Goal: Information Seeking & Learning: Learn about a topic

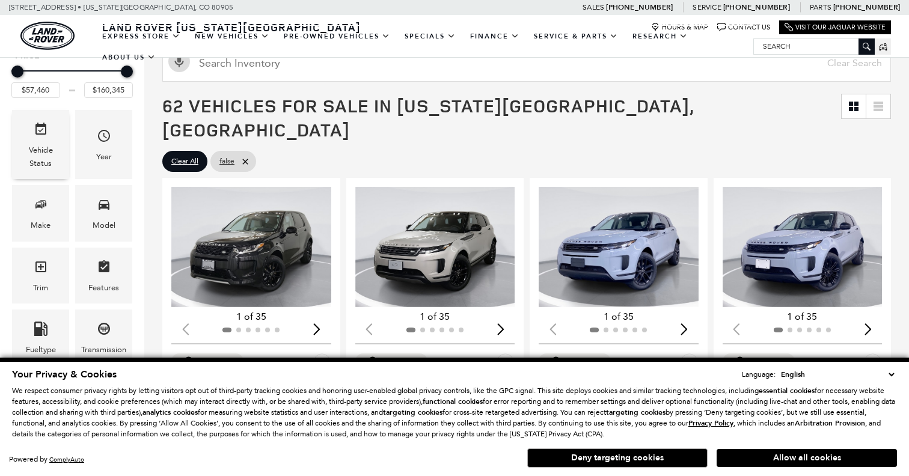
click at [62, 169] on div "Vehicle Status" at bounding box center [40, 144] width 57 height 69
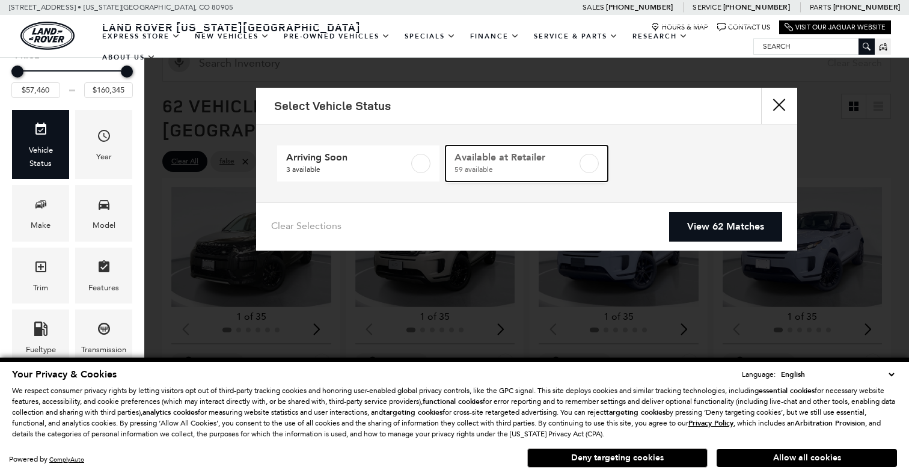
click at [516, 168] on span "59 available" at bounding box center [515, 169] width 123 height 12
checkbox input "true"
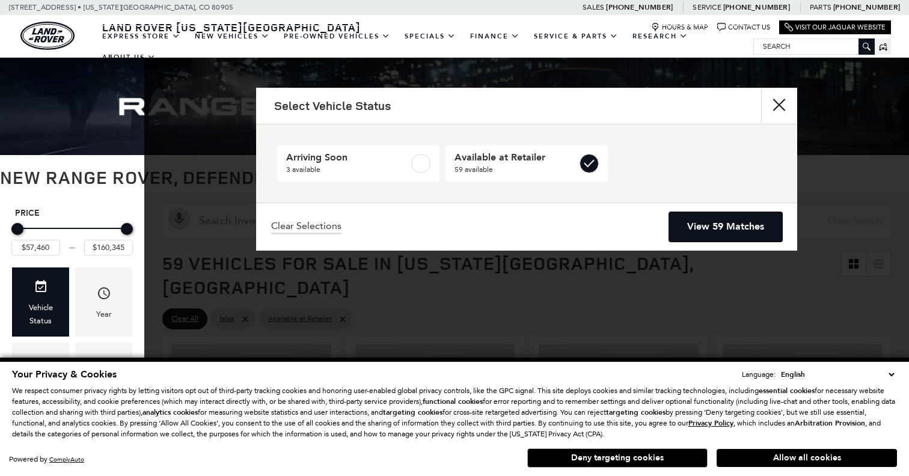
click at [718, 230] on link "View 59 Matches" at bounding box center [725, 226] width 113 height 29
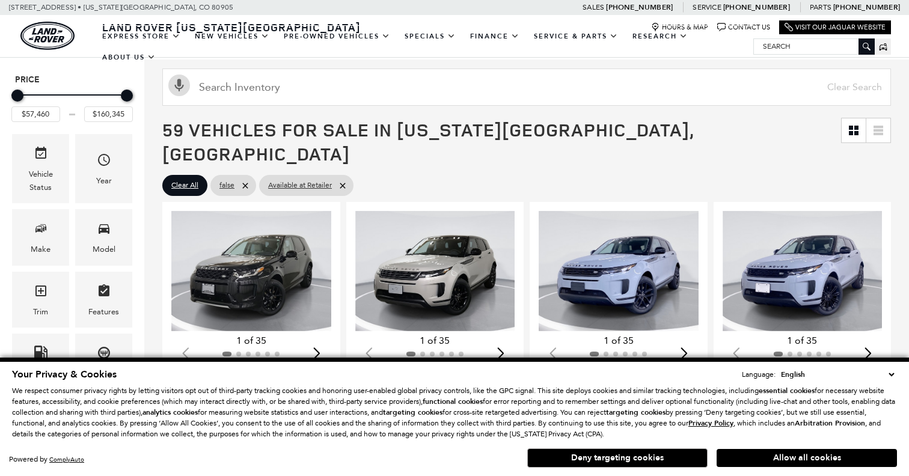
scroll to position [207, 0]
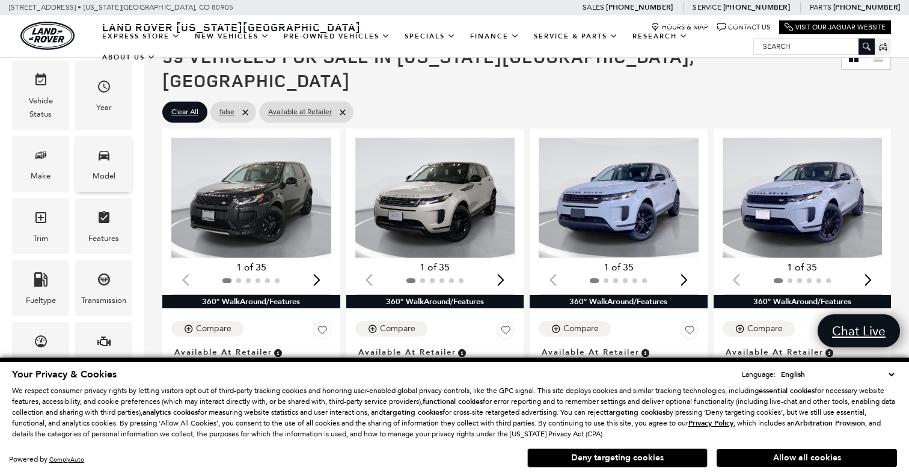
click at [127, 165] on div "Model" at bounding box center [103, 164] width 57 height 56
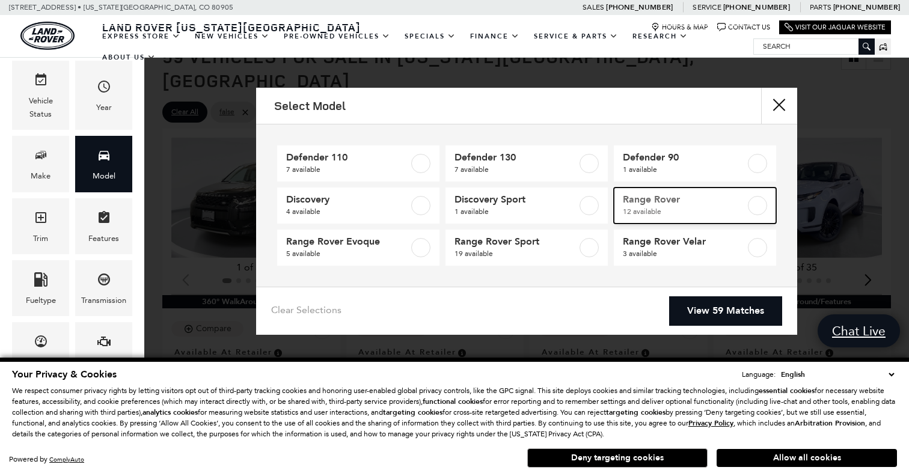
click at [642, 214] on span "12 available" at bounding box center [684, 212] width 123 height 12
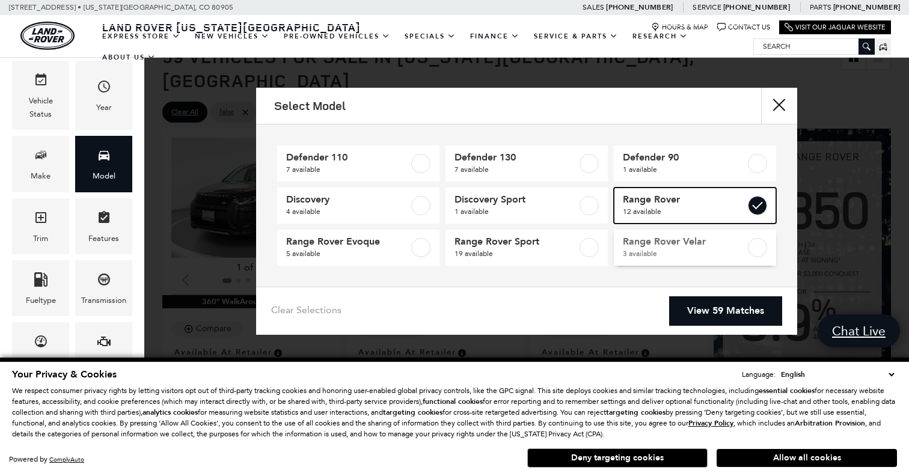
type input "$123,385"
checkbox input "true"
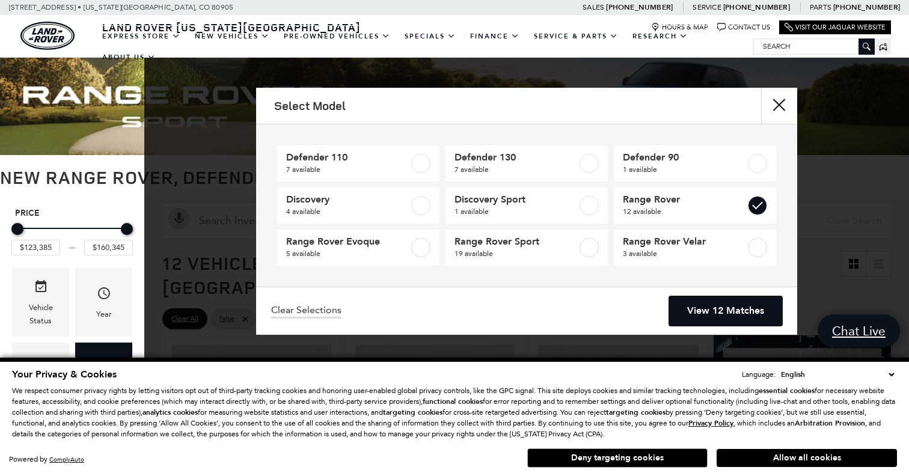
click at [702, 305] on link "View 12 Matches" at bounding box center [725, 310] width 113 height 29
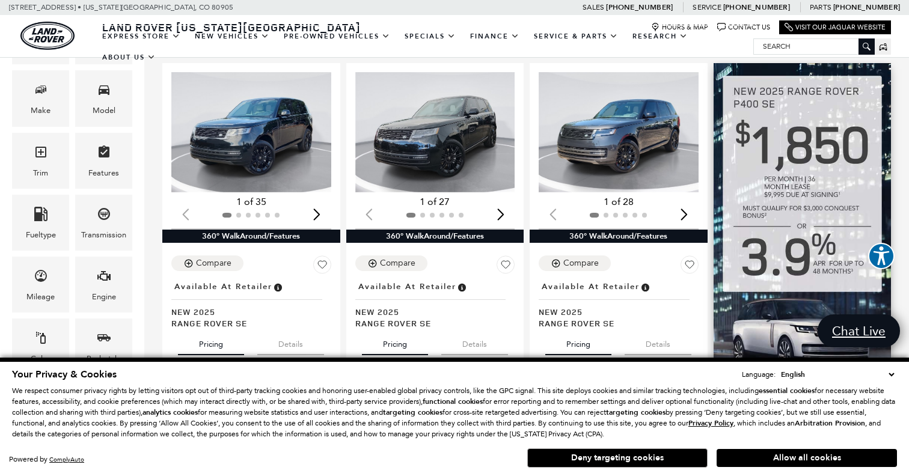
scroll to position [285, 0]
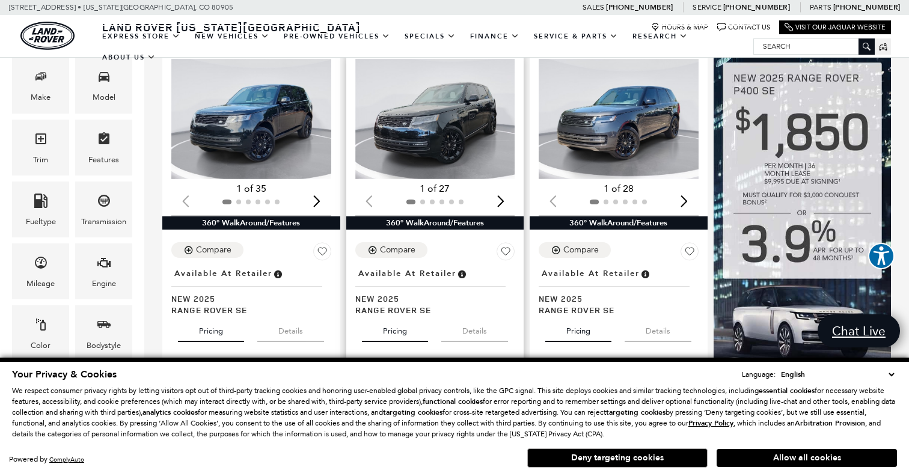
click at [462, 146] on img "1 / 2" at bounding box center [435, 119] width 160 height 120
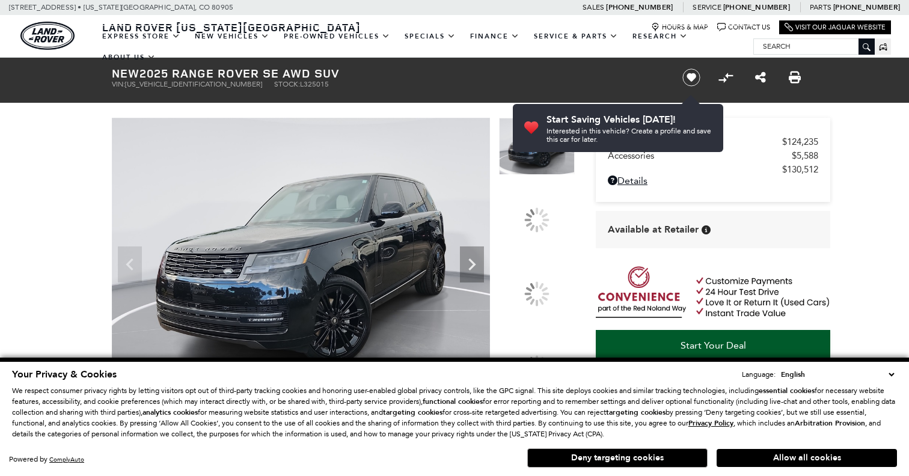
click at [538, 286] on div at bounding box center [536, 293] width 34 height 34
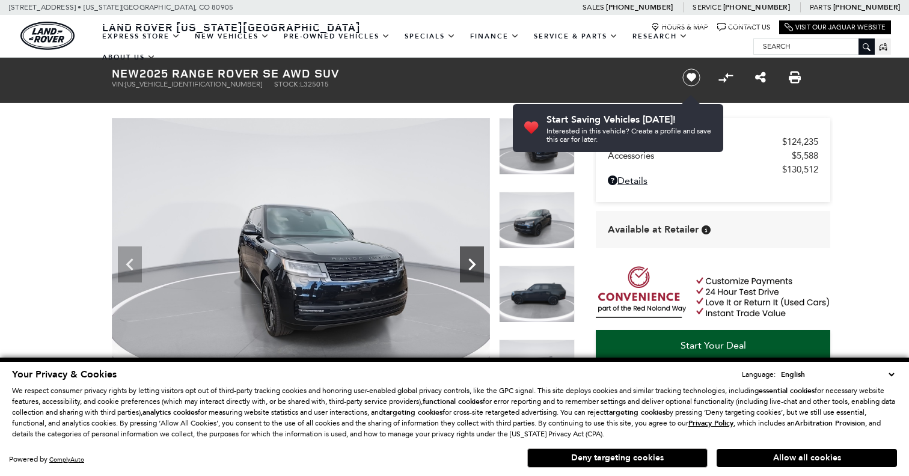
click at [479, 263] on icon "Next" at bounding box center [472, 264] width 24 height 24
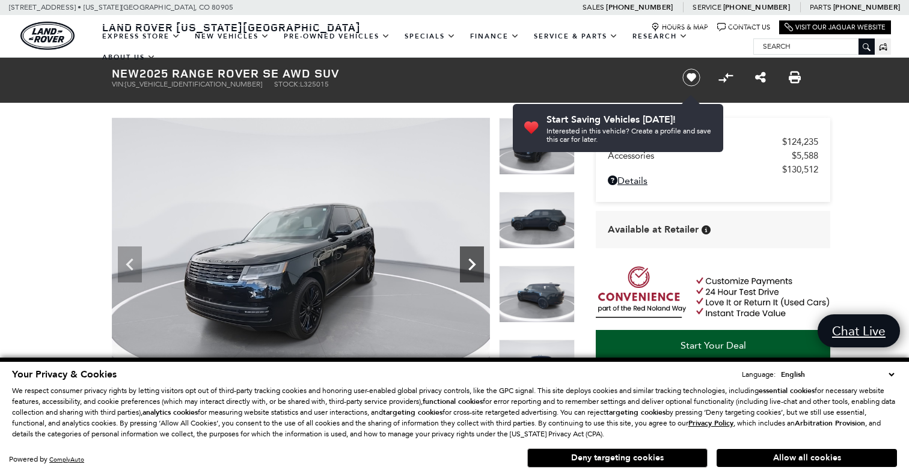
click at [479, 264] on icon "Next" at bounding box center [472, 264] width 24 height 24
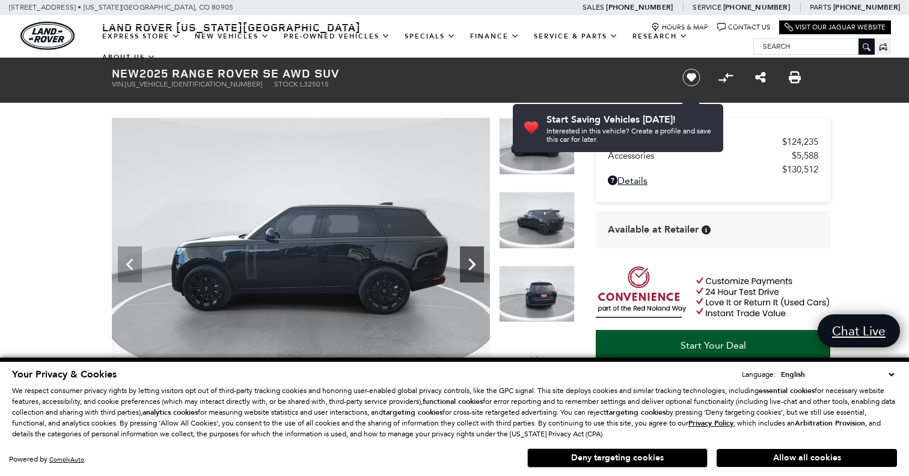
click at [479, 264] on icon "Next" at bounding box center [472, 264] width 24 height 24
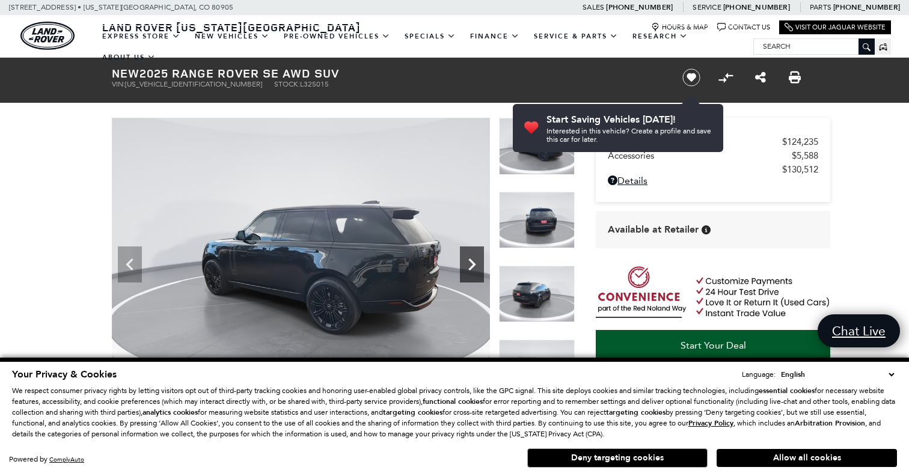
click at [479, 265] on icon "Next" at bounding box center [472, 264] width 24 height 24
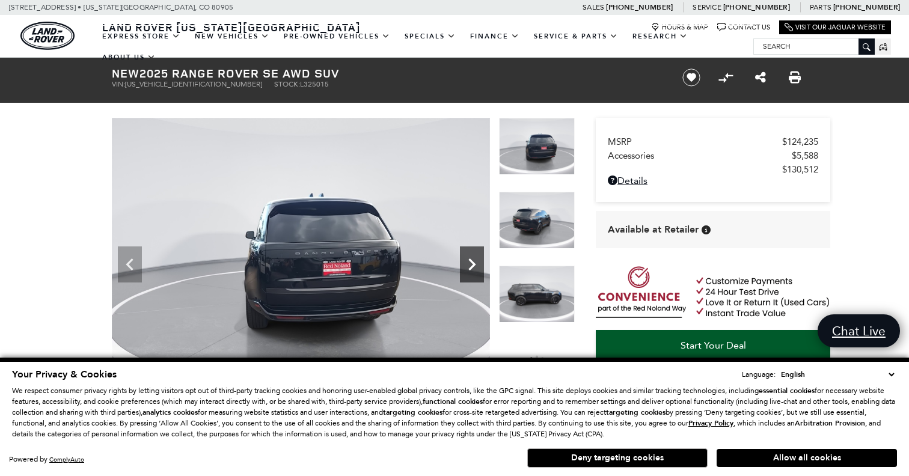
click at [479, 266] on icon "Next" at bounding box center [472, 264] width 24 height 24
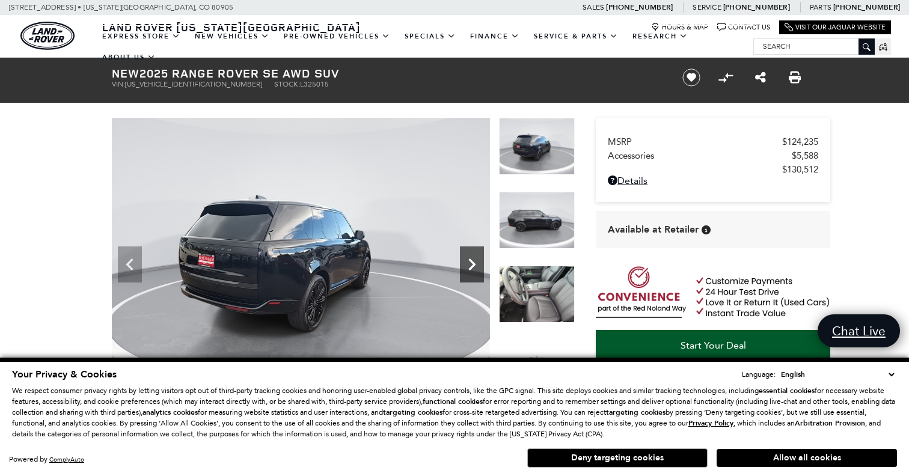
click at [479, 267] on icon "Next" at bounding box center [472, 264] width 24 height 24
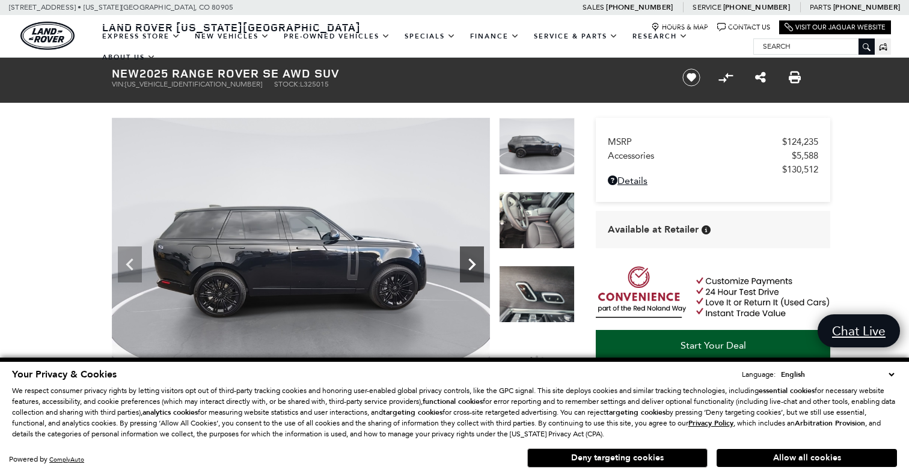
click at [479, 267] on icon "Next" at bounding box center [472, 264] width 24 height 24
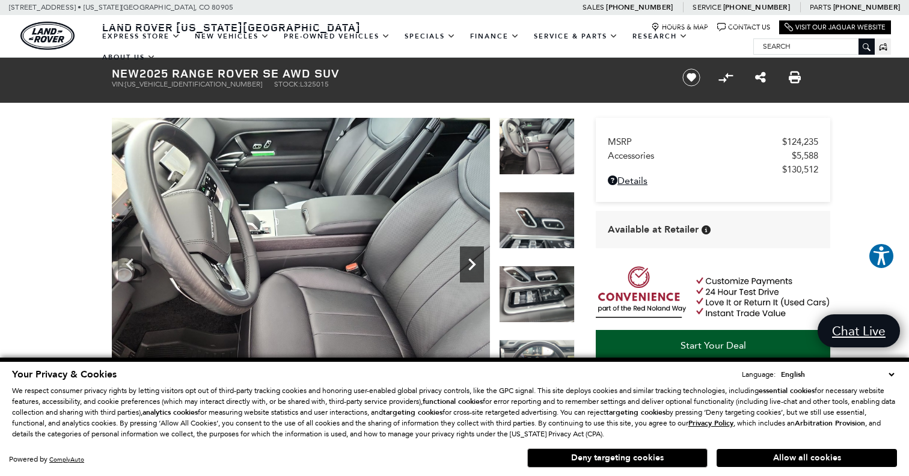
click at [479, 267] on icon "Next" at bounding box center [472, 264] width 24 height 24
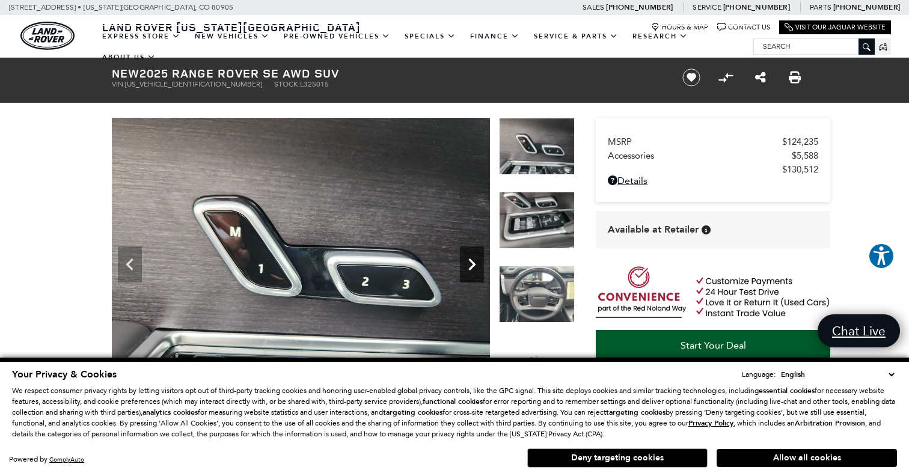
click at [479, 267] on icon "Next" at bounding box center [472, 264] width 24 height 24
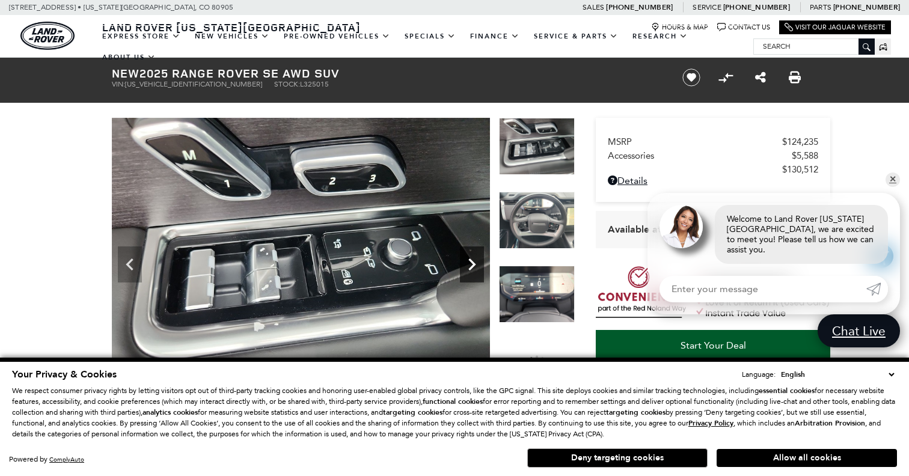
click at [479, 267] on icon "Next" at bounding box center [472, 264] width 24 height 24
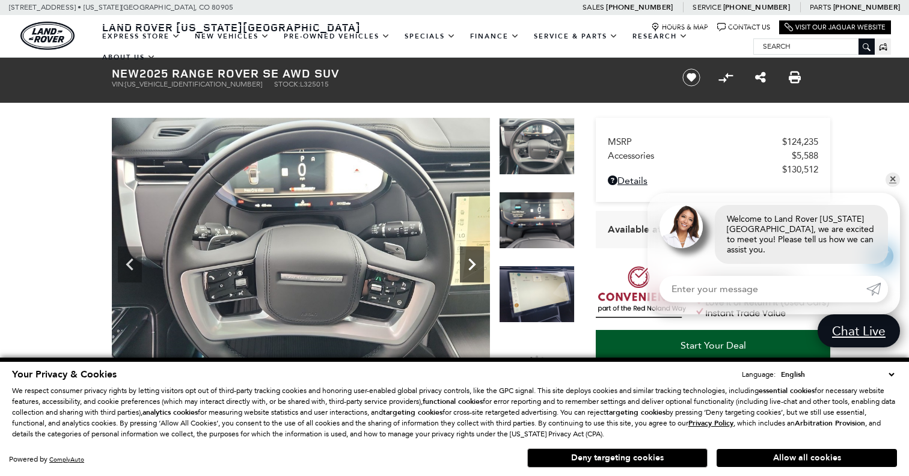
click at [479, 267] on icon "Next" at bounding box center [472, 264] width 24 height 24
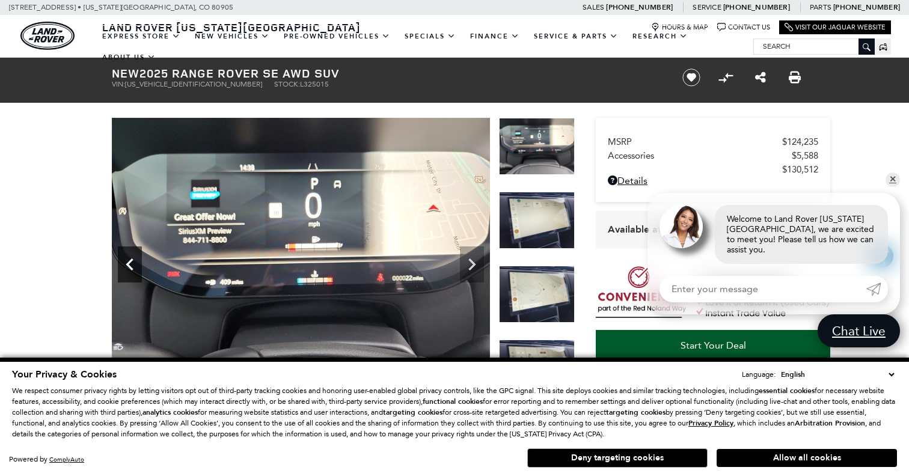
click at [139, 269] on icon "Previous" at bounding box center [130, 264] width 24 height 24
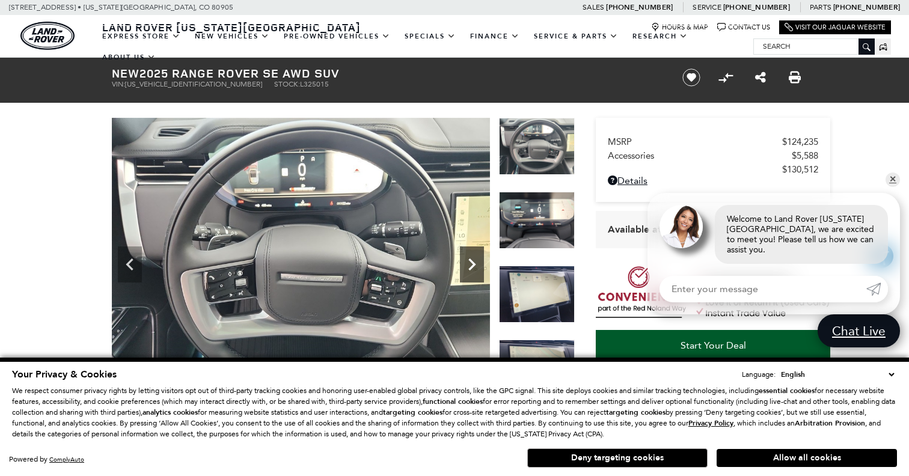
click at [478, 269] on icon "Next" at bounding box center [472, 264] width 24 height 24
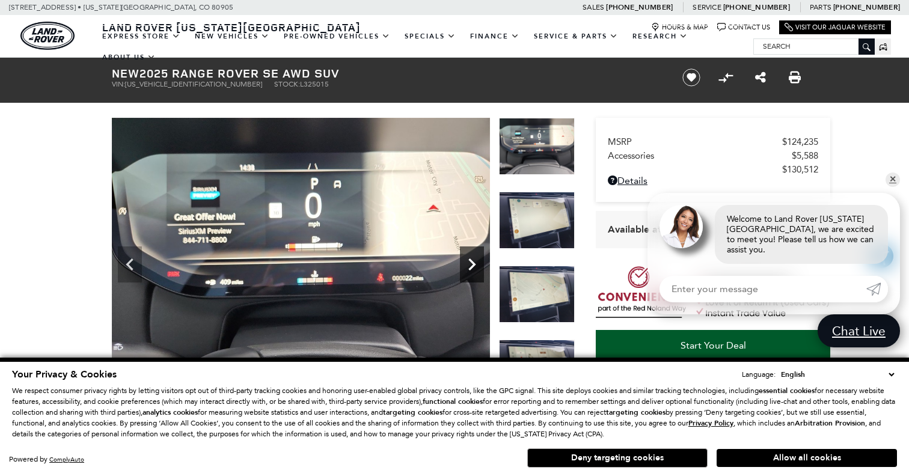
click at [478, 269] on icon "Next" at bounding box center [472, 264] width 24 height 24
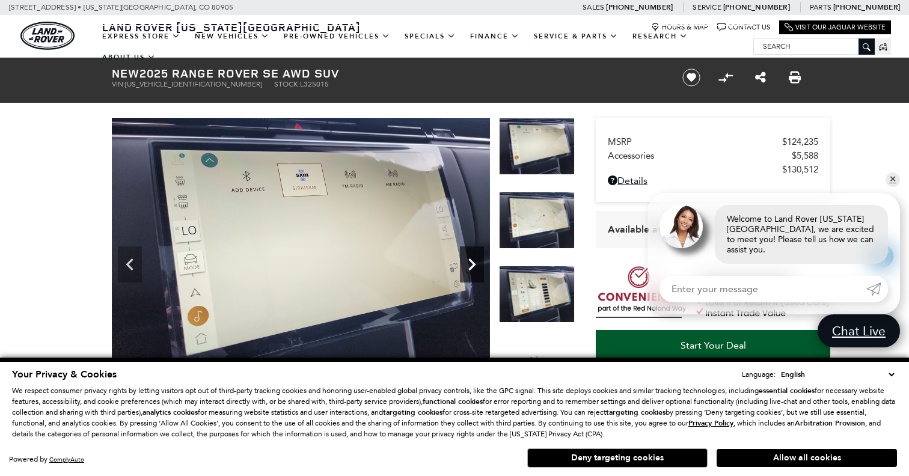
click at [478, 269] on icon "Next" at bounding box center [472, 264] width 24 height 24
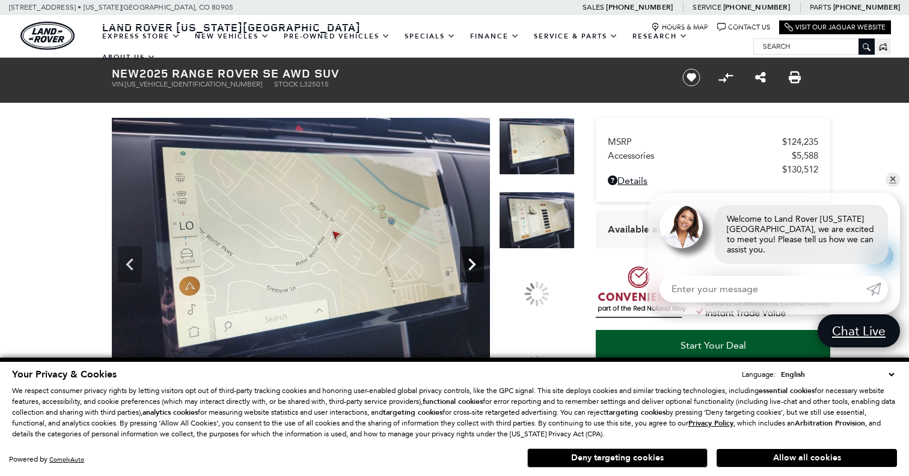
click at [478, 269] on icon "Next" at bounding box center [472, 264] width 24 height 24
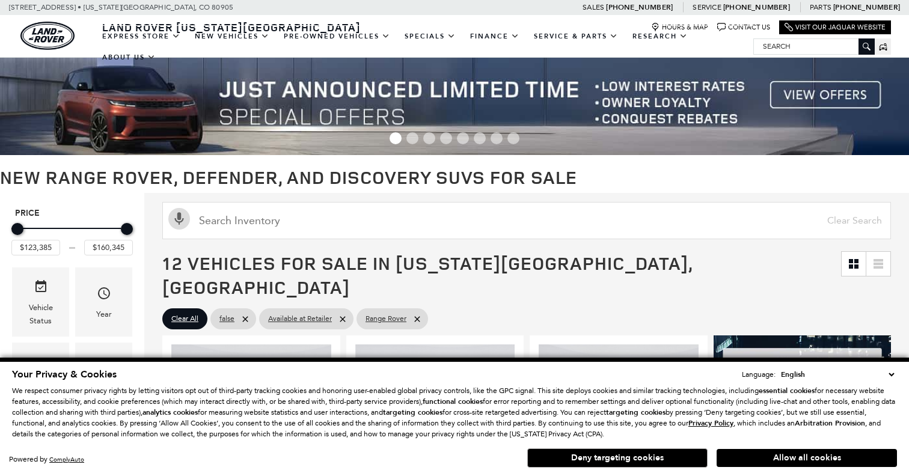
scroll to position [285, 0]
